Goal: Check status

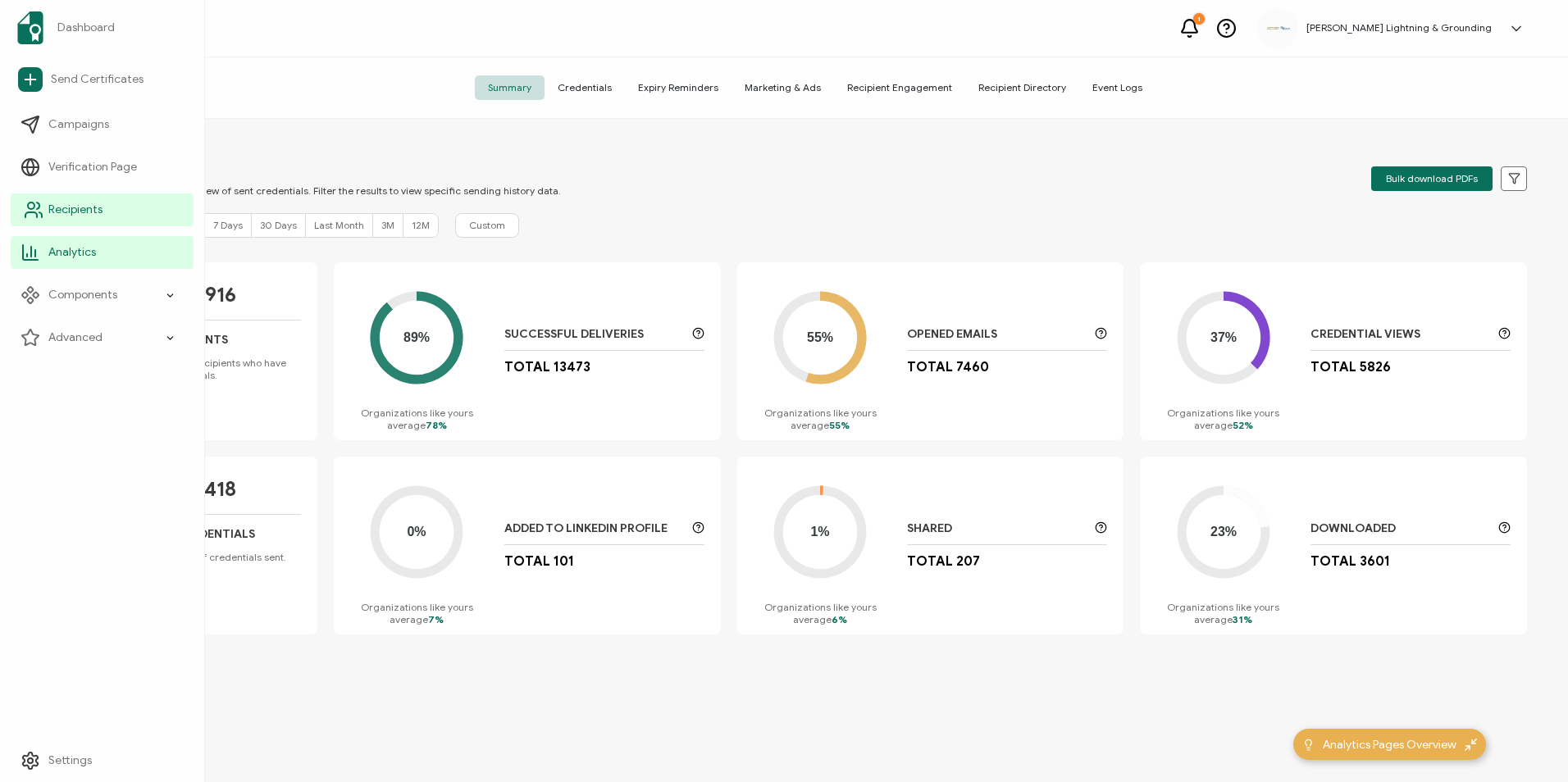
click at [55, 218] on link "Recipients" at bounding box center [102, 210] width 183 height 33
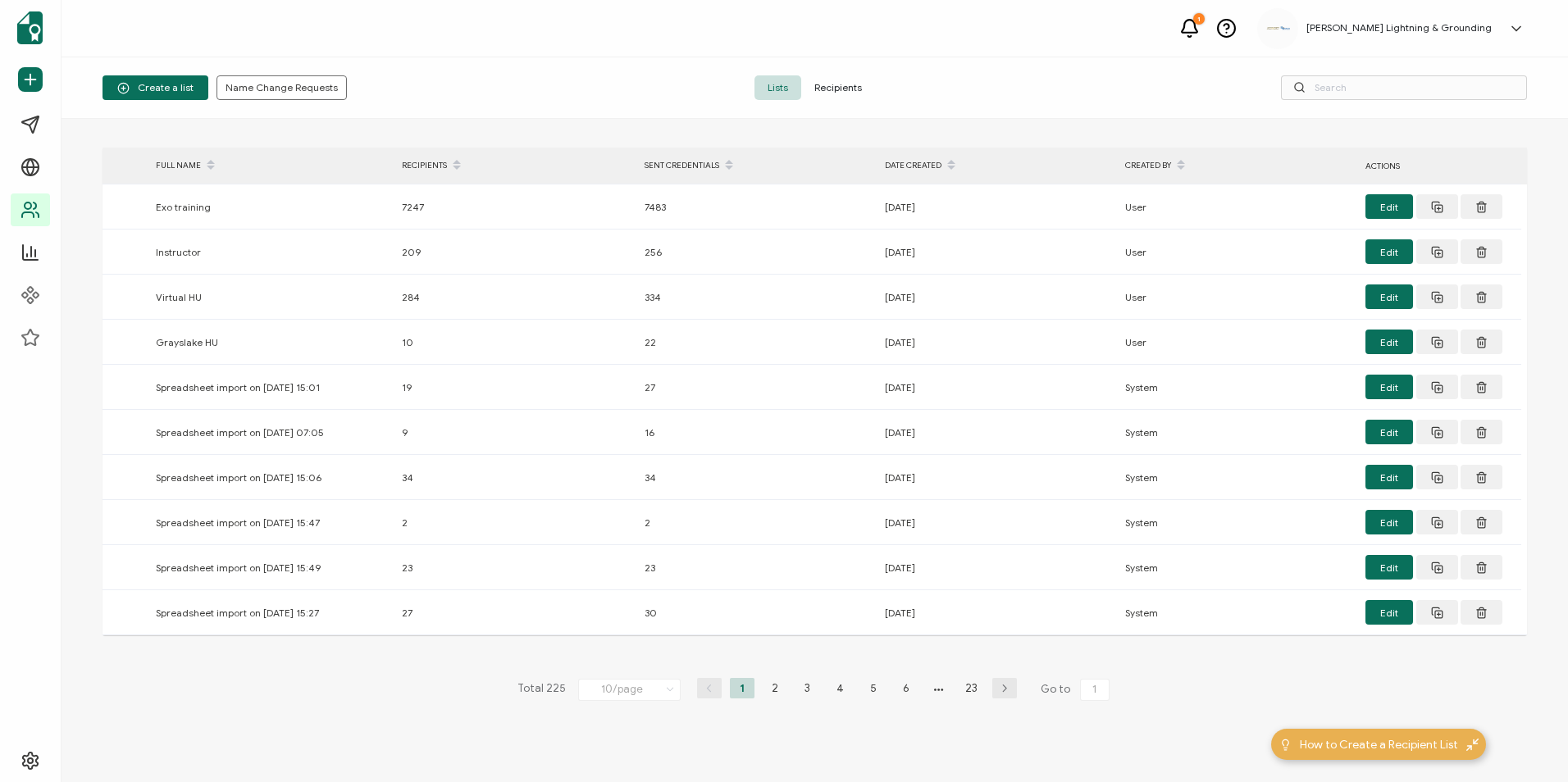
click at [851, 90] on span "Recipients" at bounding box center [838, 88] width 74 height 25
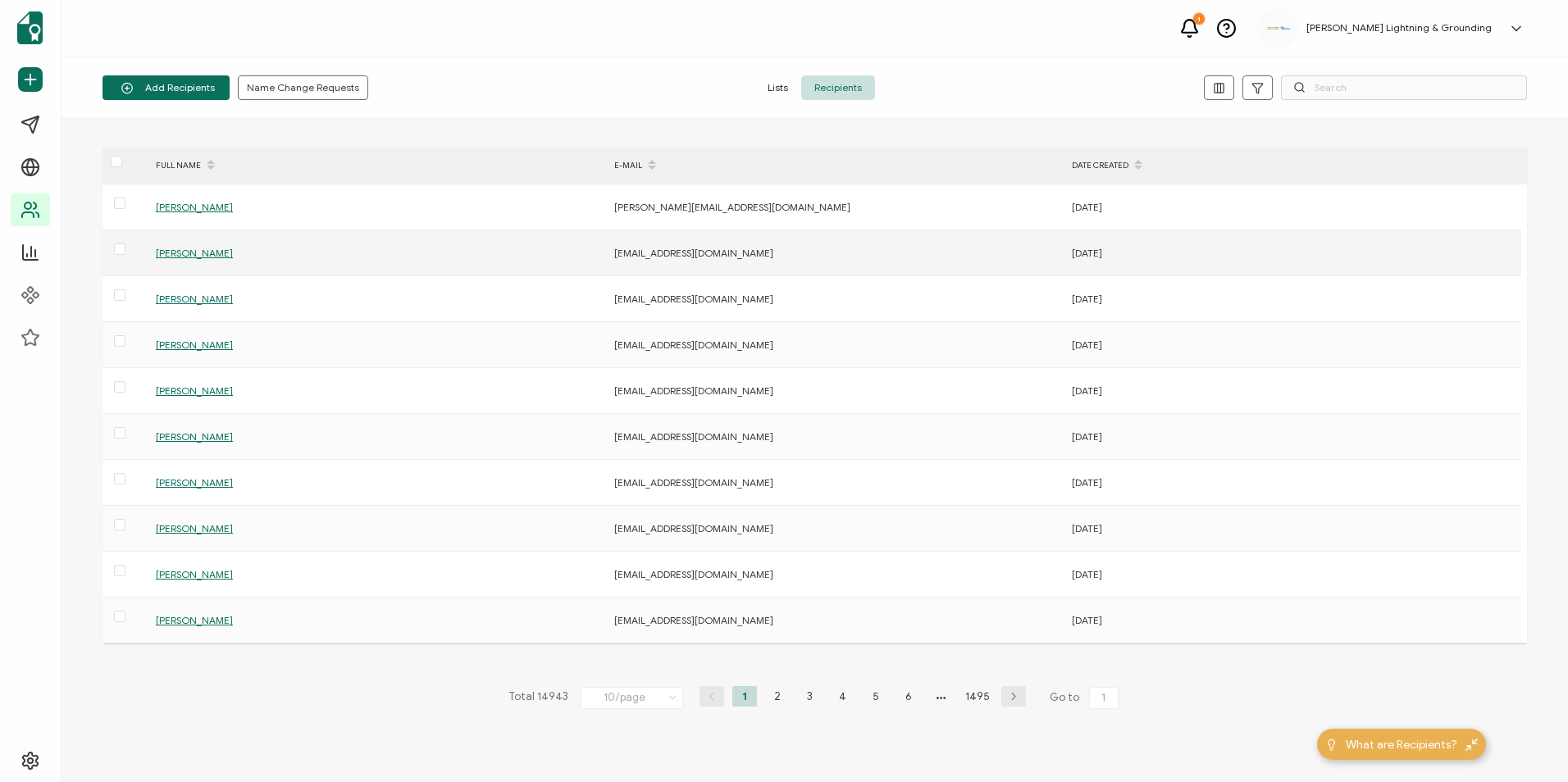
click at [207, 254] on span "[PERSON_NAME]" at bounding box center [195, 252] width 77 height 12
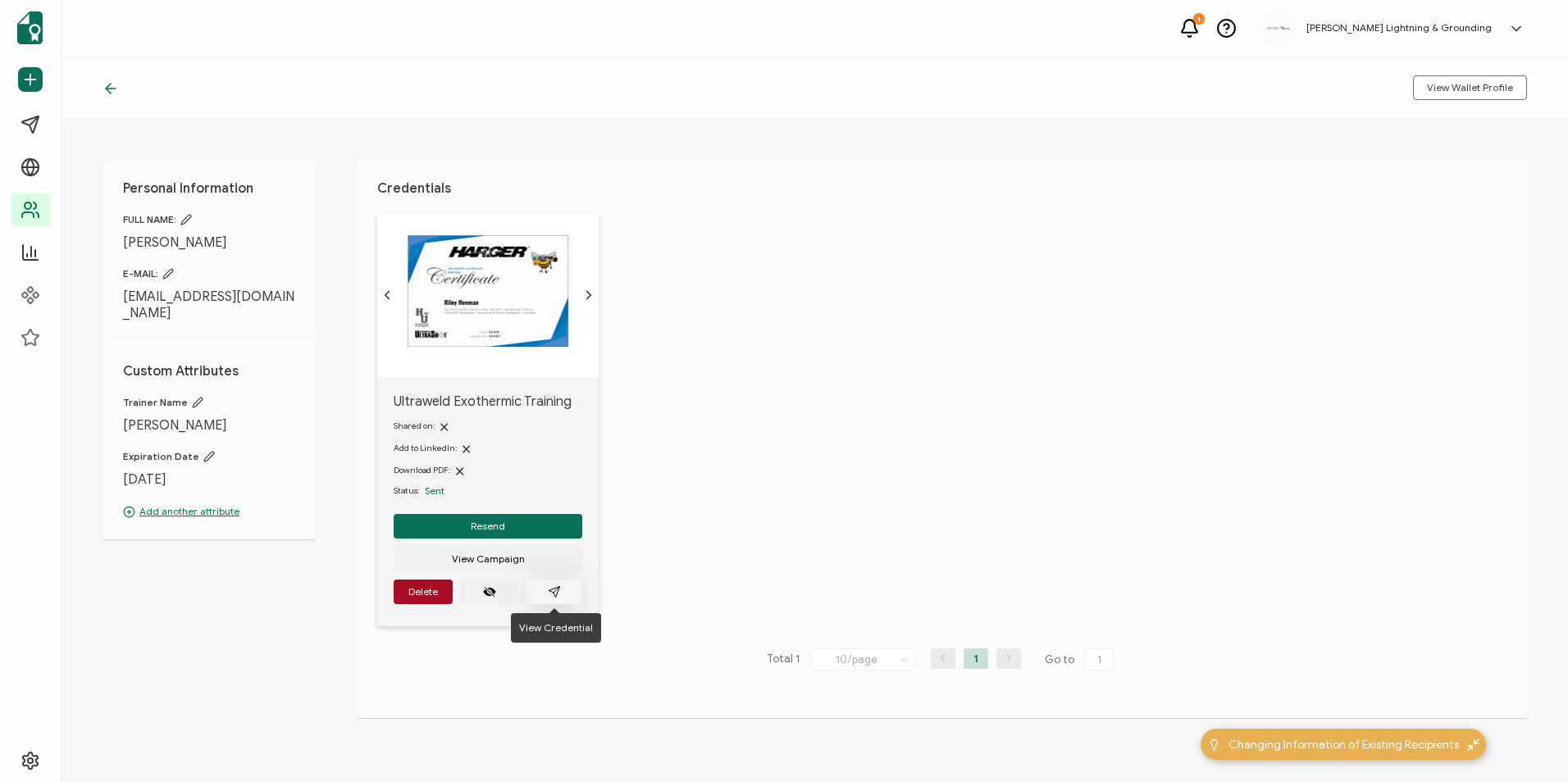
click at [560, 593] on span "button" at bounding box center [554, 592] width 13 height 13
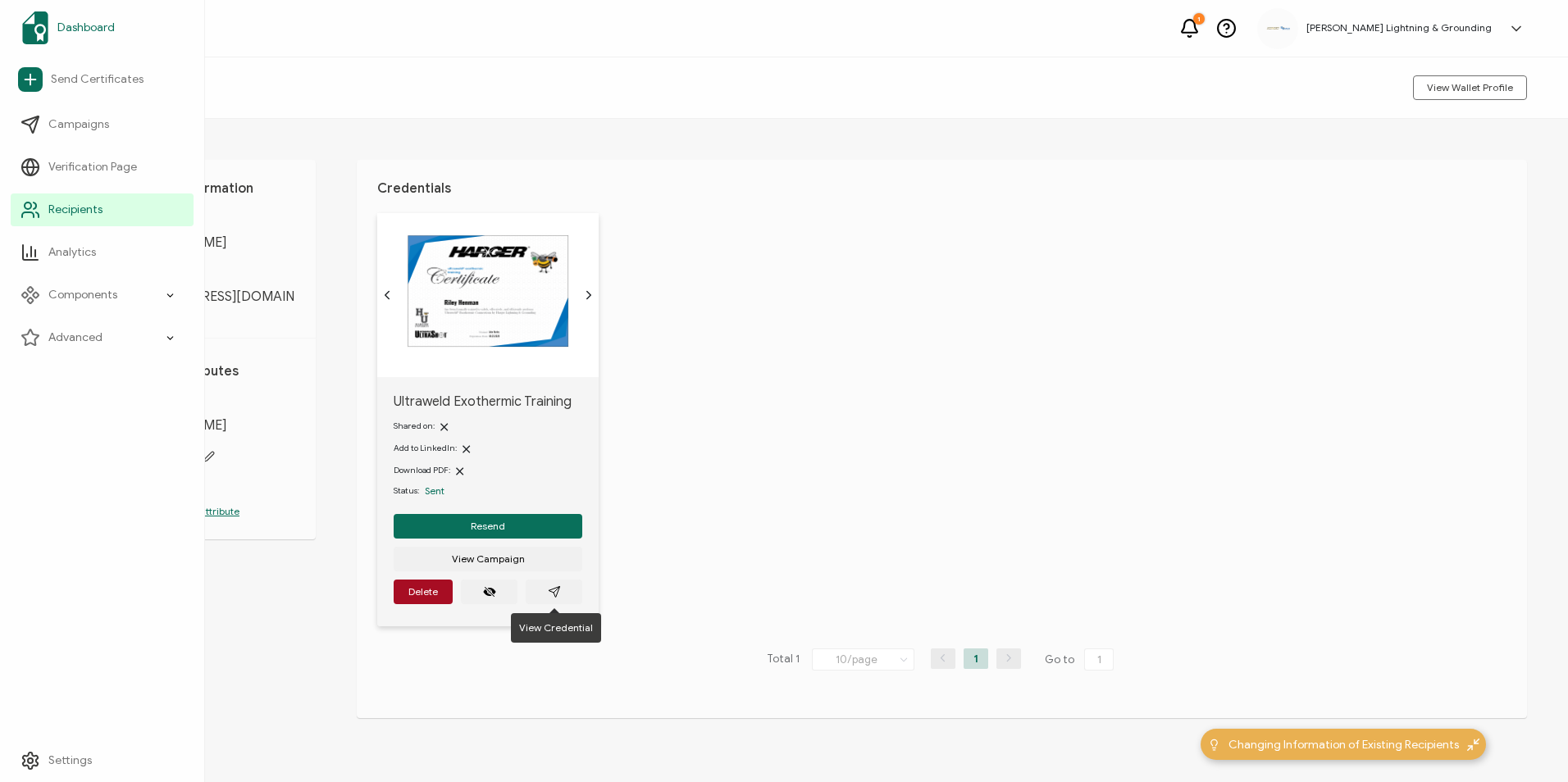
click at [37, 20] on img at bounding box center [35, 28] width 26 height 33
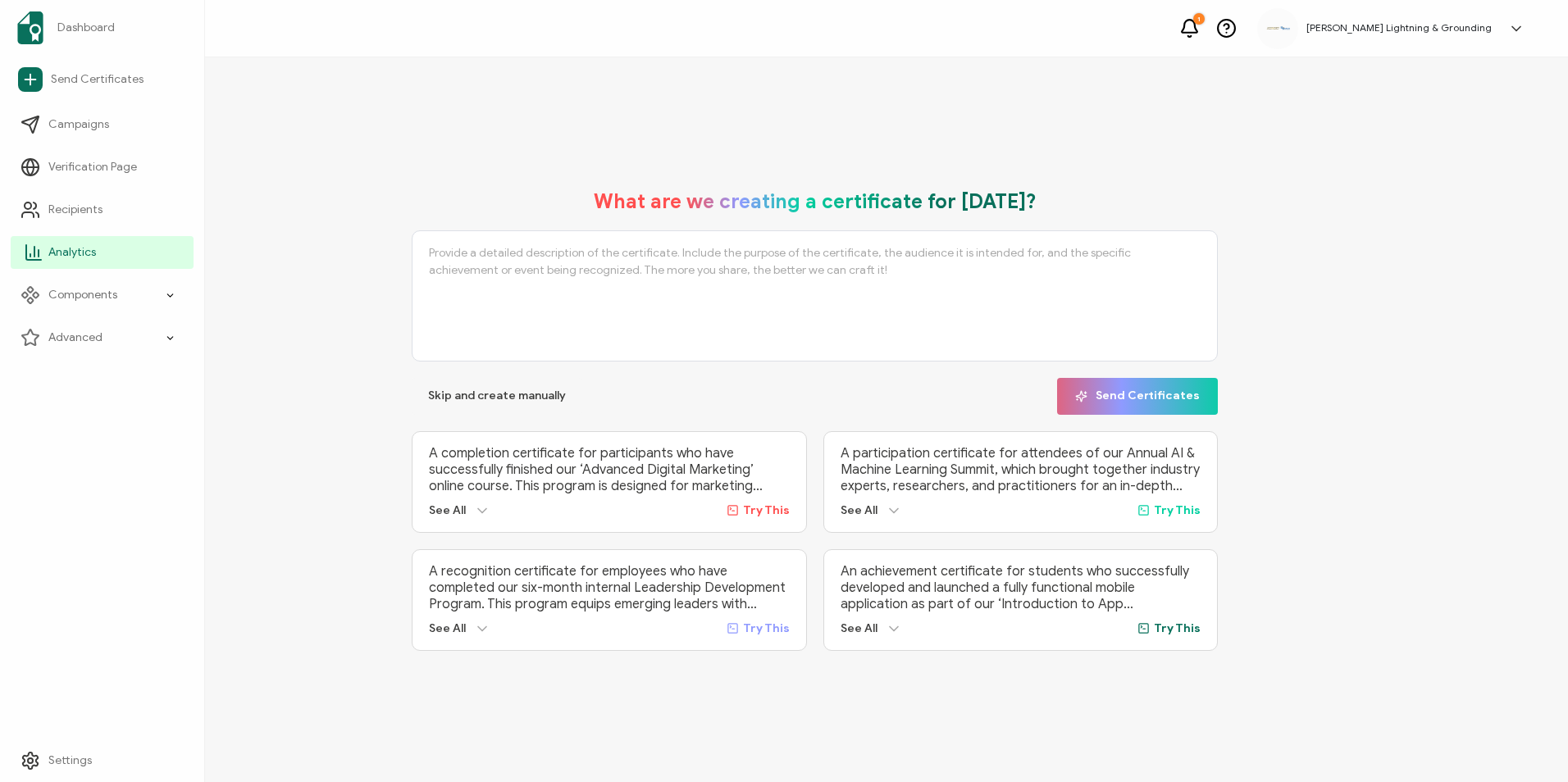
click at [30, 259] on icon at bounding box center [34, 252] width 15 height 15
